Goal: Navigation & Orientation: Find specific page/section

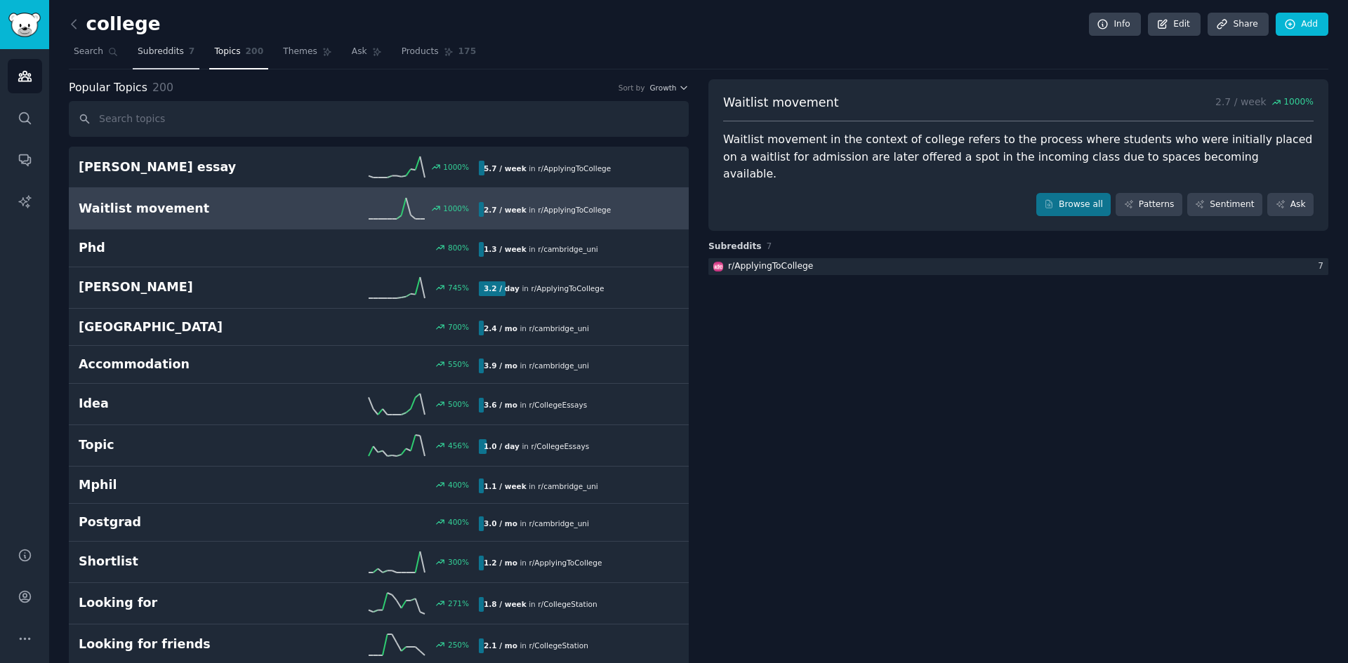
click at [133, 46] on link "Subreddits 7" at bounding box center [166, 55] width 67 height 29
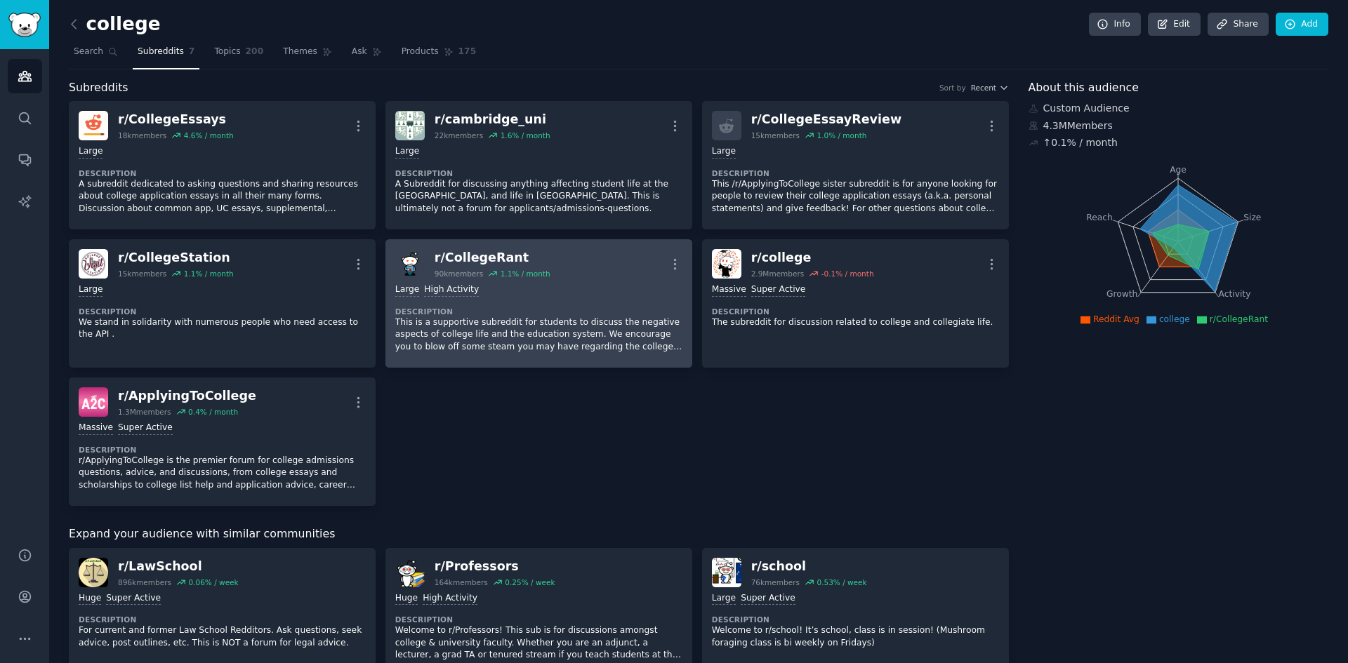
click at [462, 258] on div "r/ CollegeRant" at bounding box center [492, 258] width 116 height 18
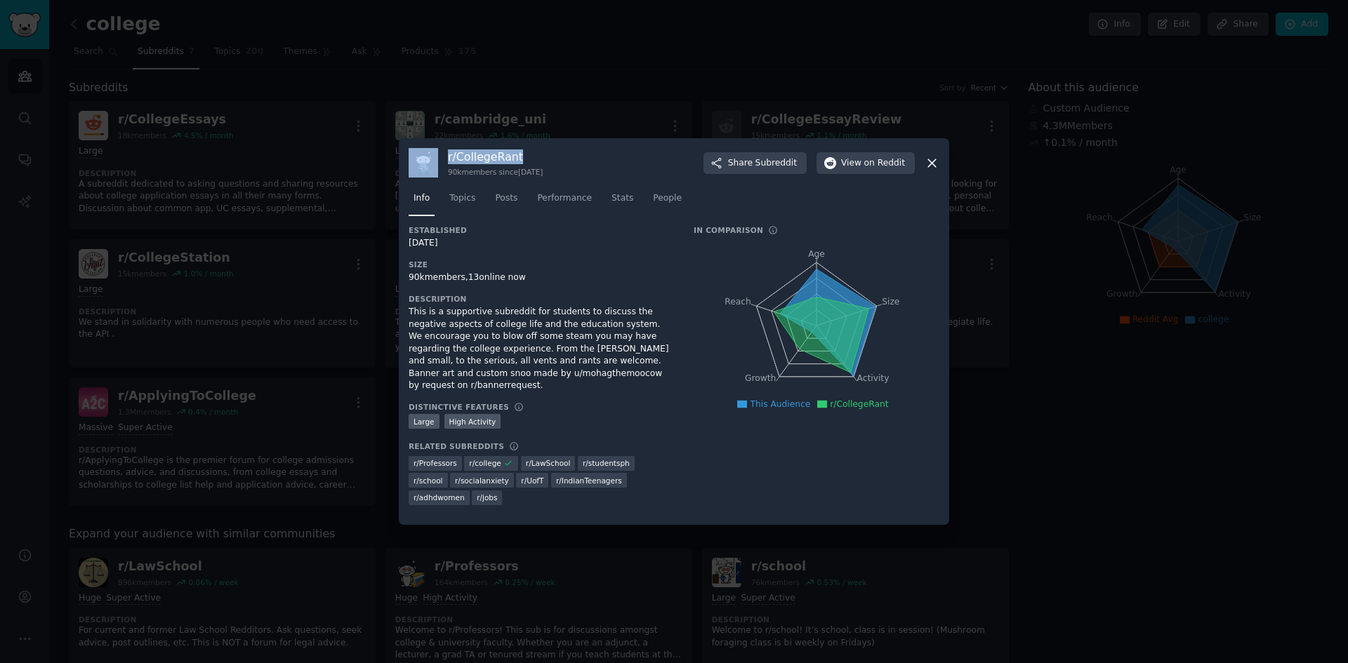
drag, startPoint x: 452, startPoint y: 157, endPoint x: 550, endPoint y: 164, distance: 98.5
click at [550, 164] on div "r/ CollegeRant 90k members since [DATE] Share Subreddit View on Reddit" at bounding box center [674, 162] width 531 height 29
